Goal: Transaction & Acquisition: Purchase product/service

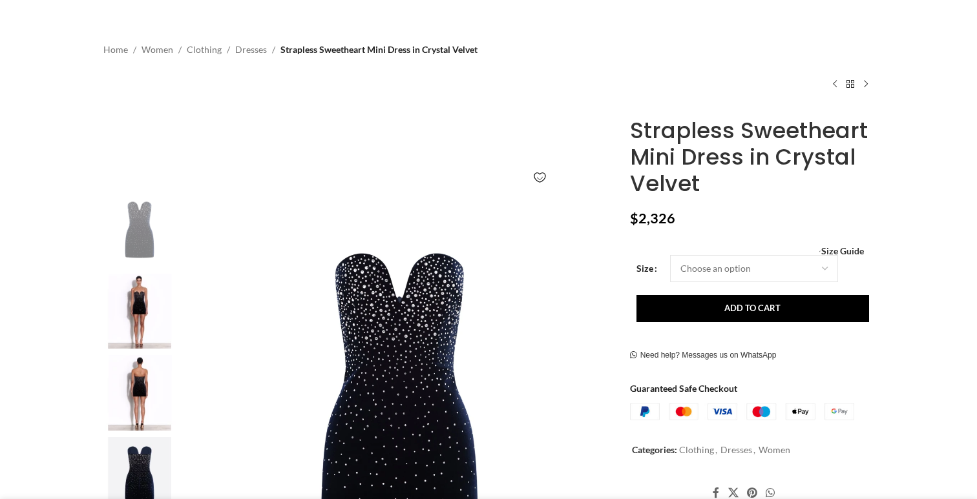
scroll to position [151, 0]
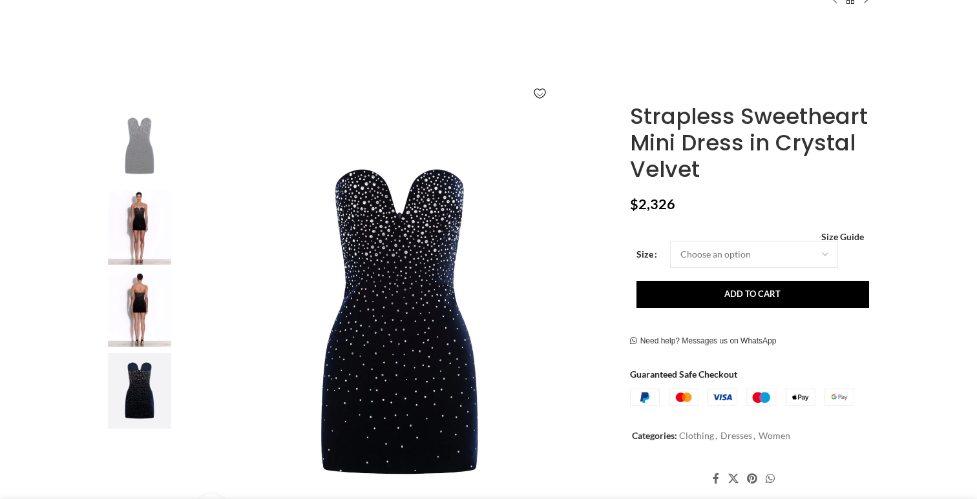
click at [137, 235] on img at bounding box center [139, 228] width 79 height 76
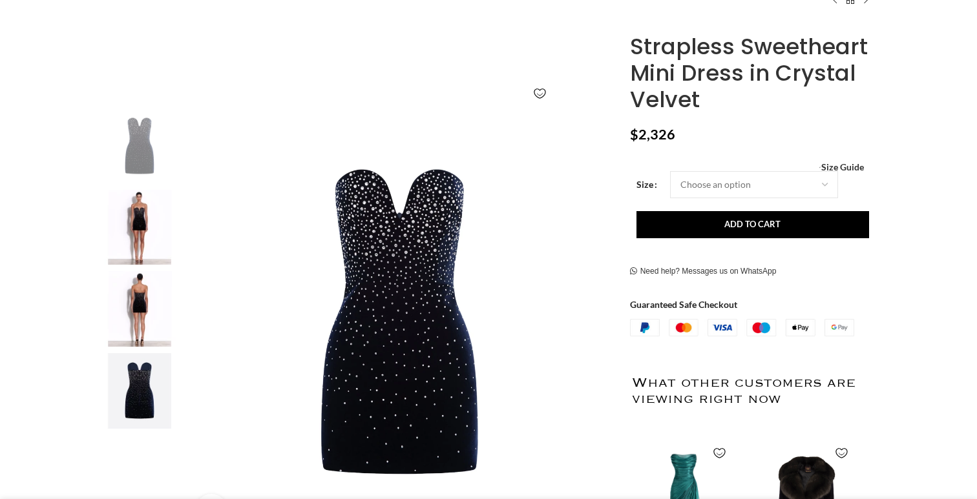
click at [132, 229] on img at bounding box center [139, 228] width 79 height 76
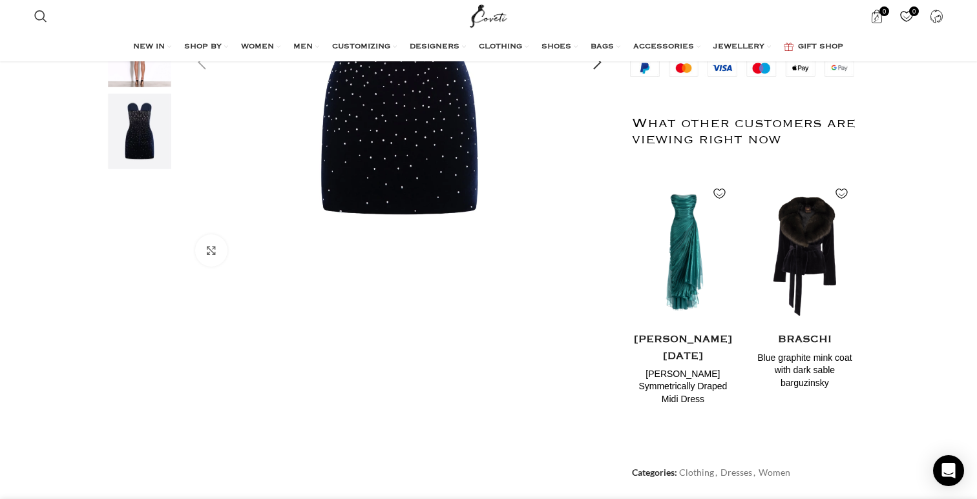
scroll to position [200, 0]
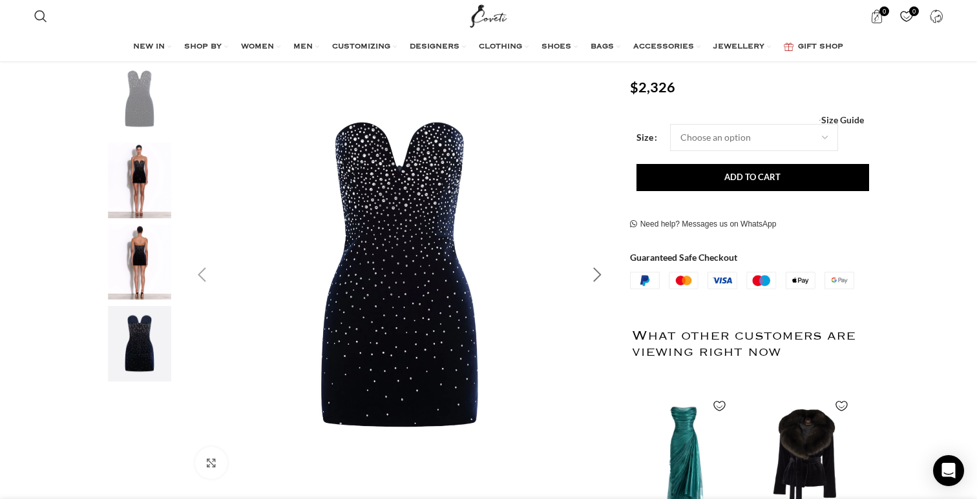
click at [591, 265] on div "Next slide" at bounding box center [597, 275] width 32 height 32
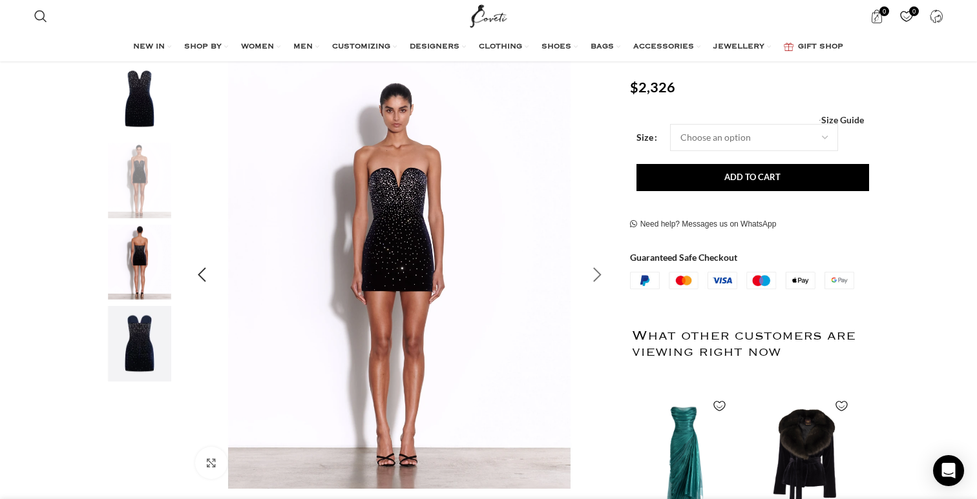
click at [591, 265] on div "Next slide" at bounding box center [597, 275] width 32 height 32
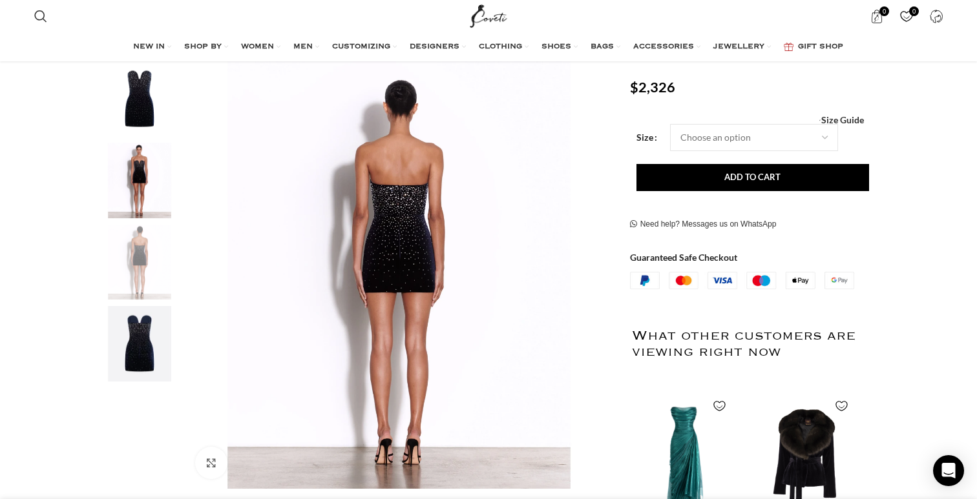
click at [138, 117] on img "1 / 4" at bounding box center [139, 99] width 79 height 76
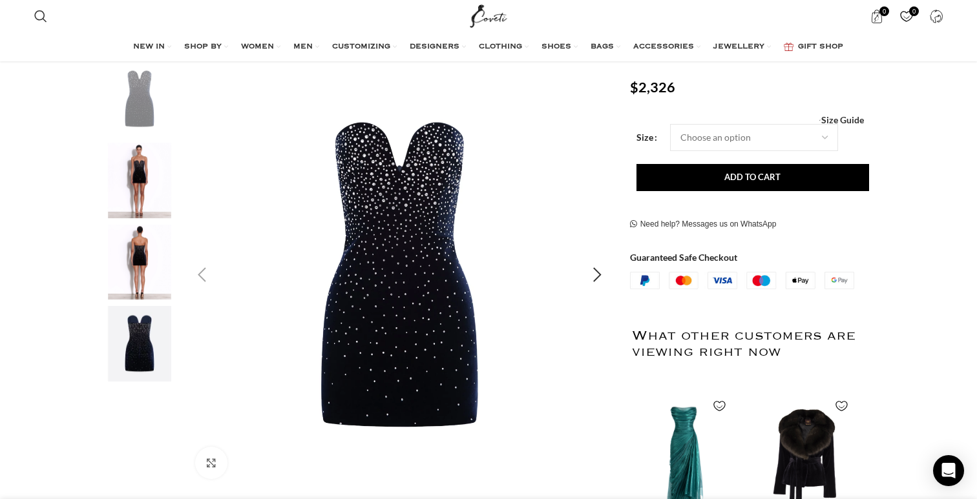
click at [561, 285] on img "1 / 4" at bounding box center [399, 275] width 428 height 428
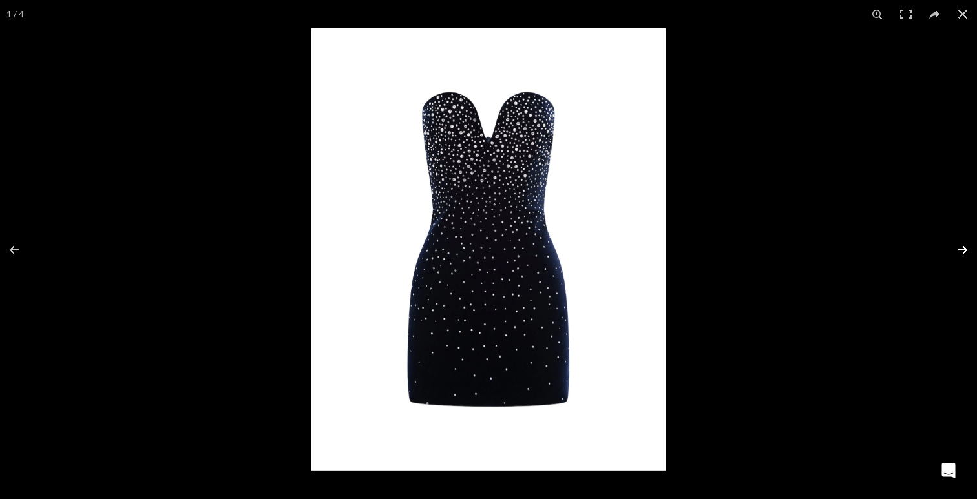
click at [961, 248] on button at bounding box center [954, 250] width 45 height 65
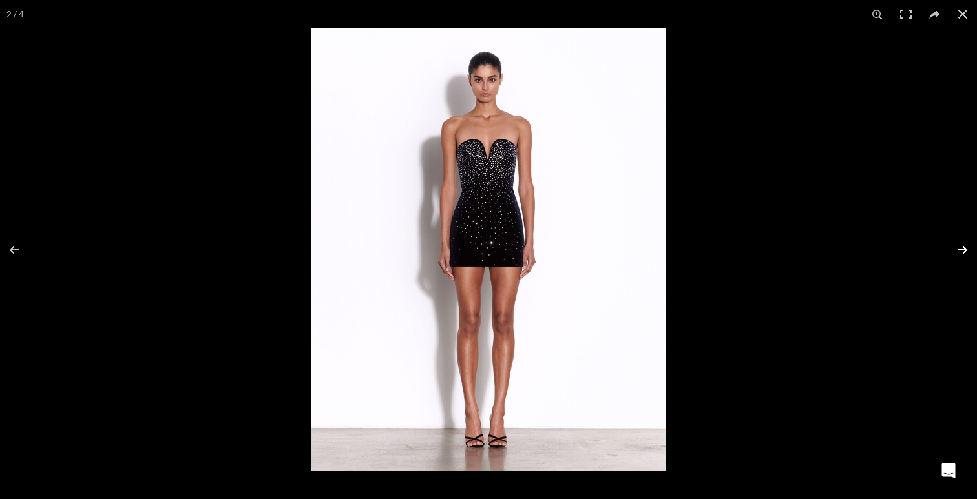
scroll to position [0, 136]
click at [961, 248] on button at bounding box center [954, 250] width 45 height 65
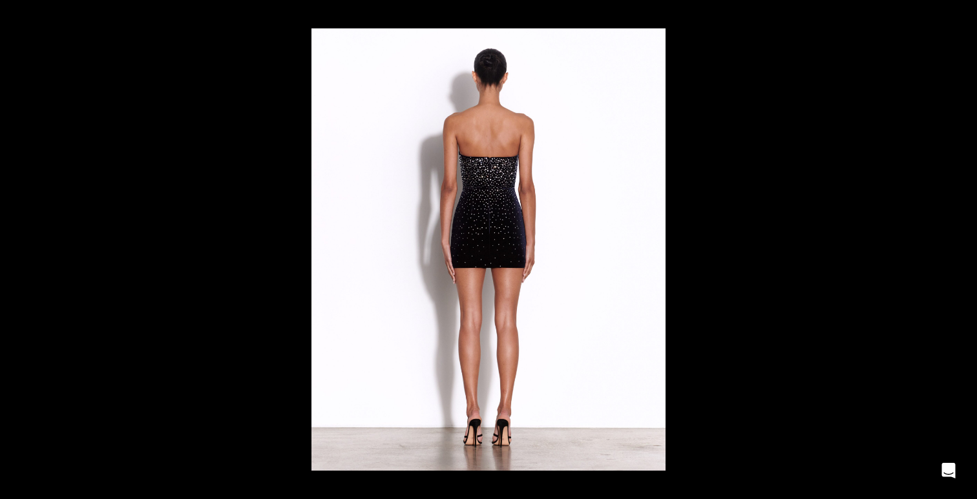
scroll to position [0, 272]
click at [813, 185] on div at bounding box center [799, 277] width 977 height 499
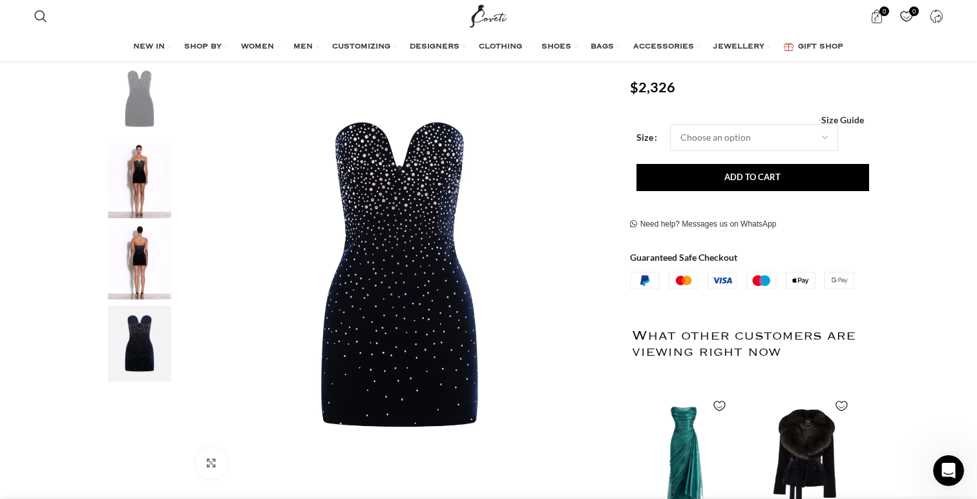
scroll to position [0, 408]
